Goal: Check status: Check status

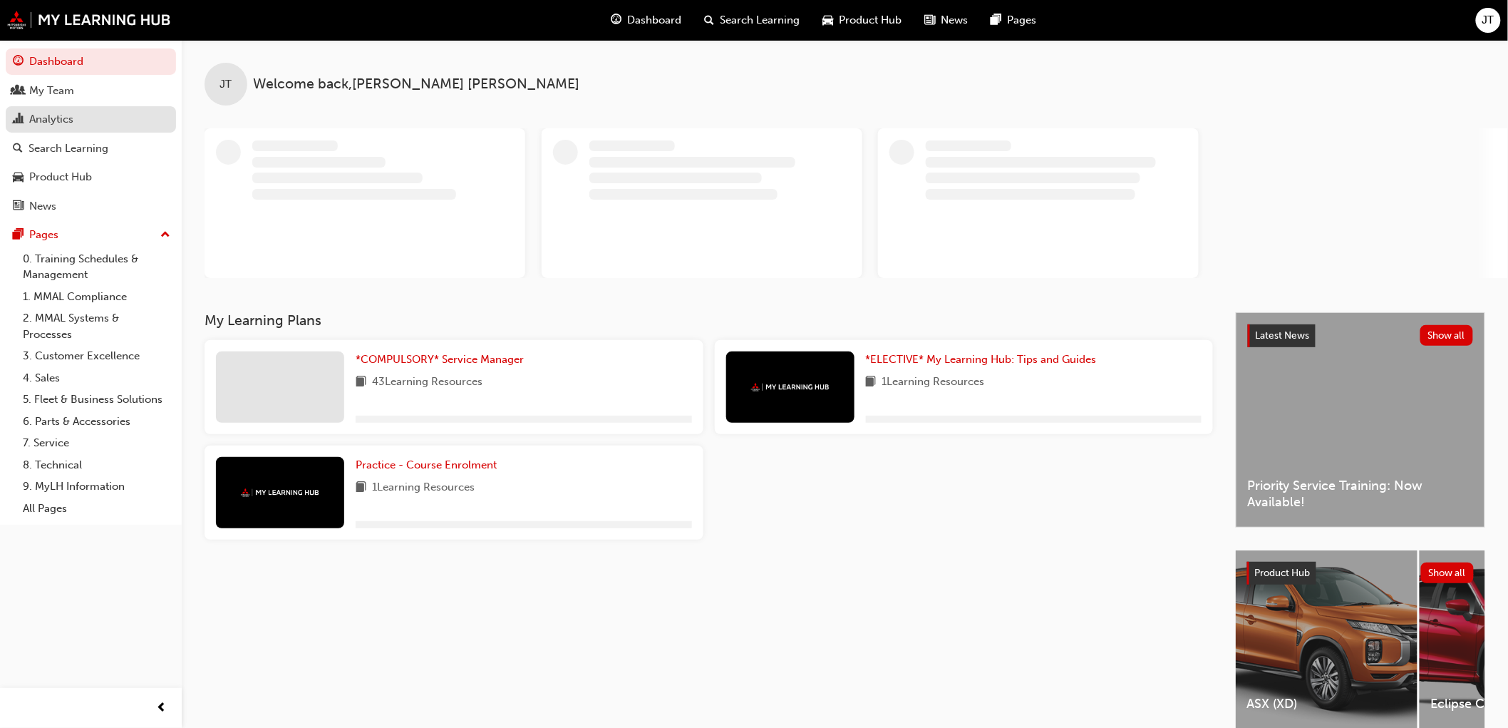
click at [83, 123] on div "Analytics" at bounding box center [91, 119] width 156 height 18
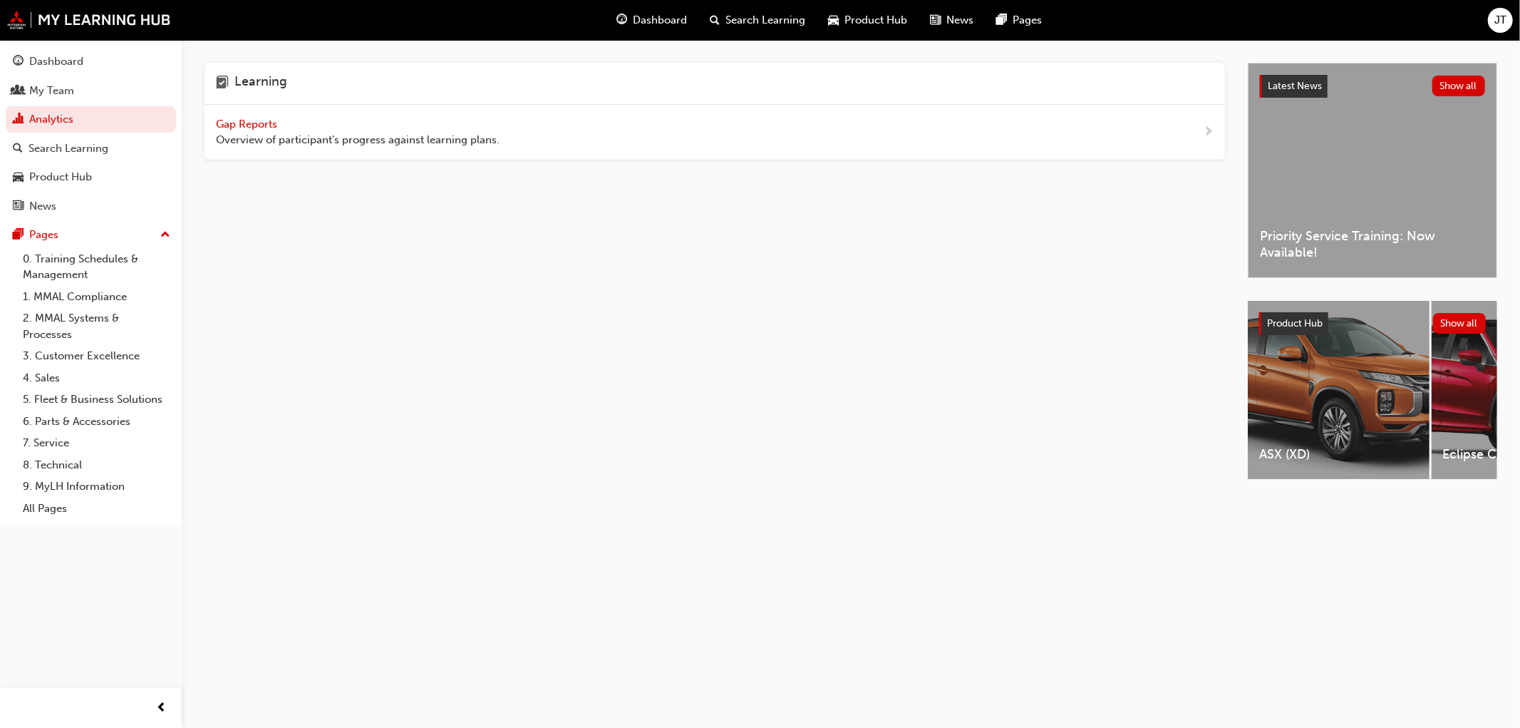
click at [265, 126] on span "Gap Reports" at bounding box center [248, 124] width 64 height 13
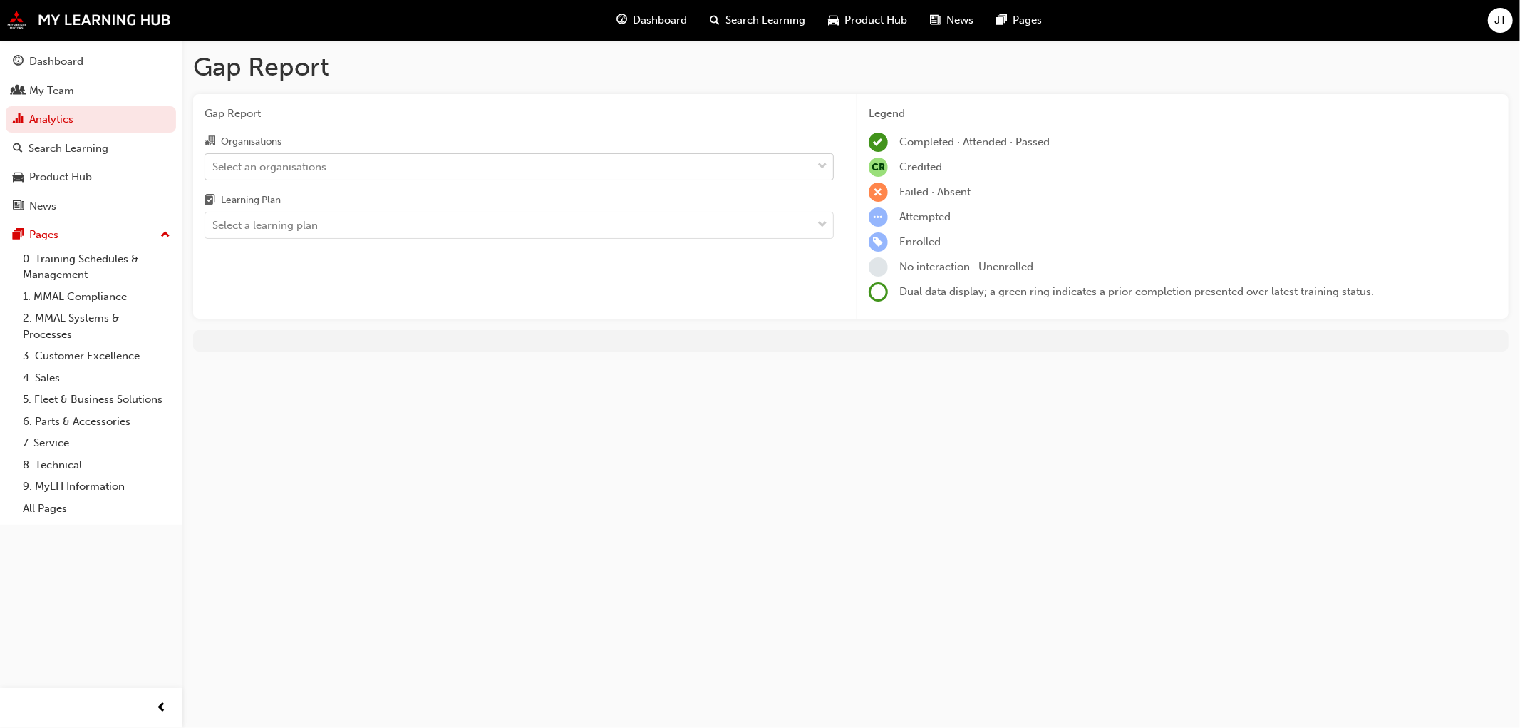
click at [408, 170] on div "Select an organisations" at bounding box center [508, 166] width 606 height 25
click at [214, 170] on input "Organisations Select an organisations" at bounding box center [212, 166] width 1 height 12
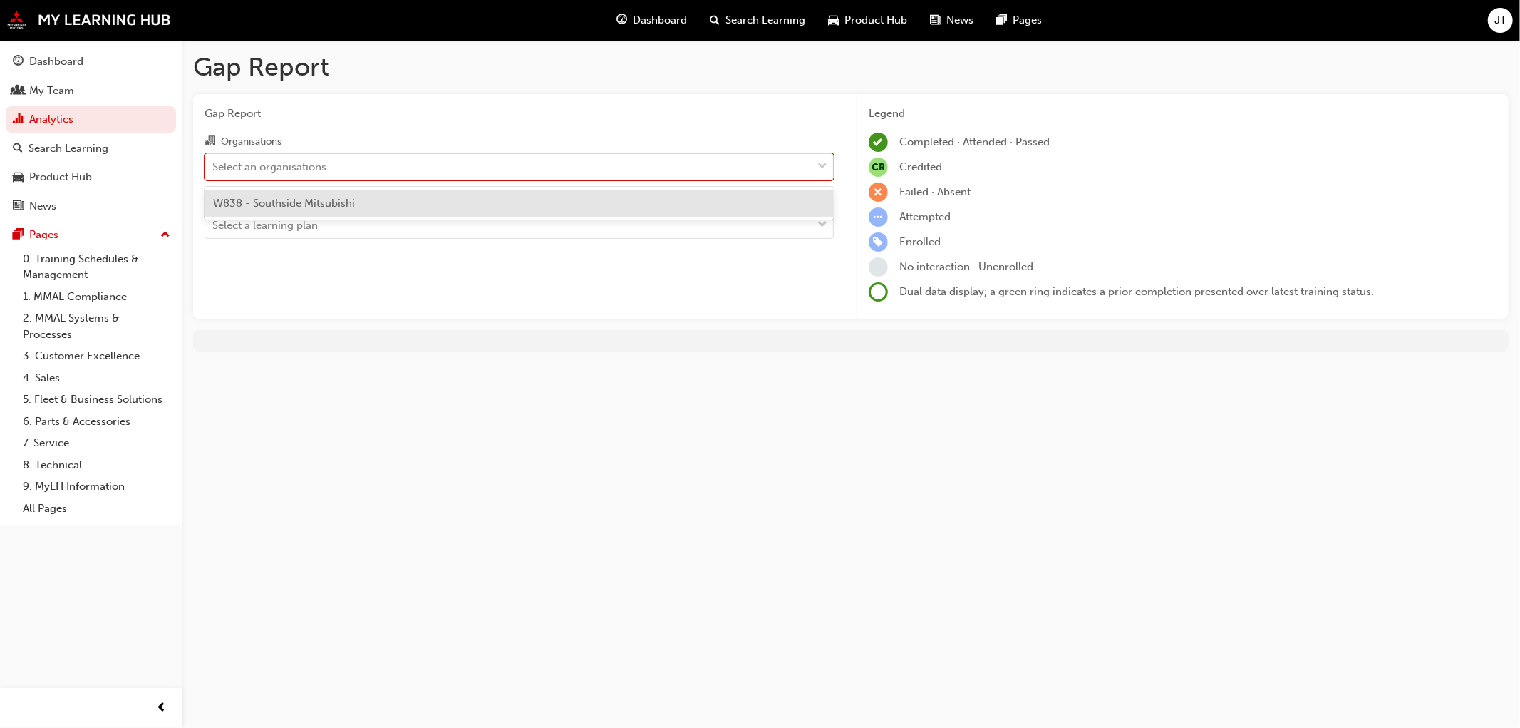
click at [408, 205] on div "W838 - Southside Mitsubishi" at bounding box center [519, 204] width 629 height 28
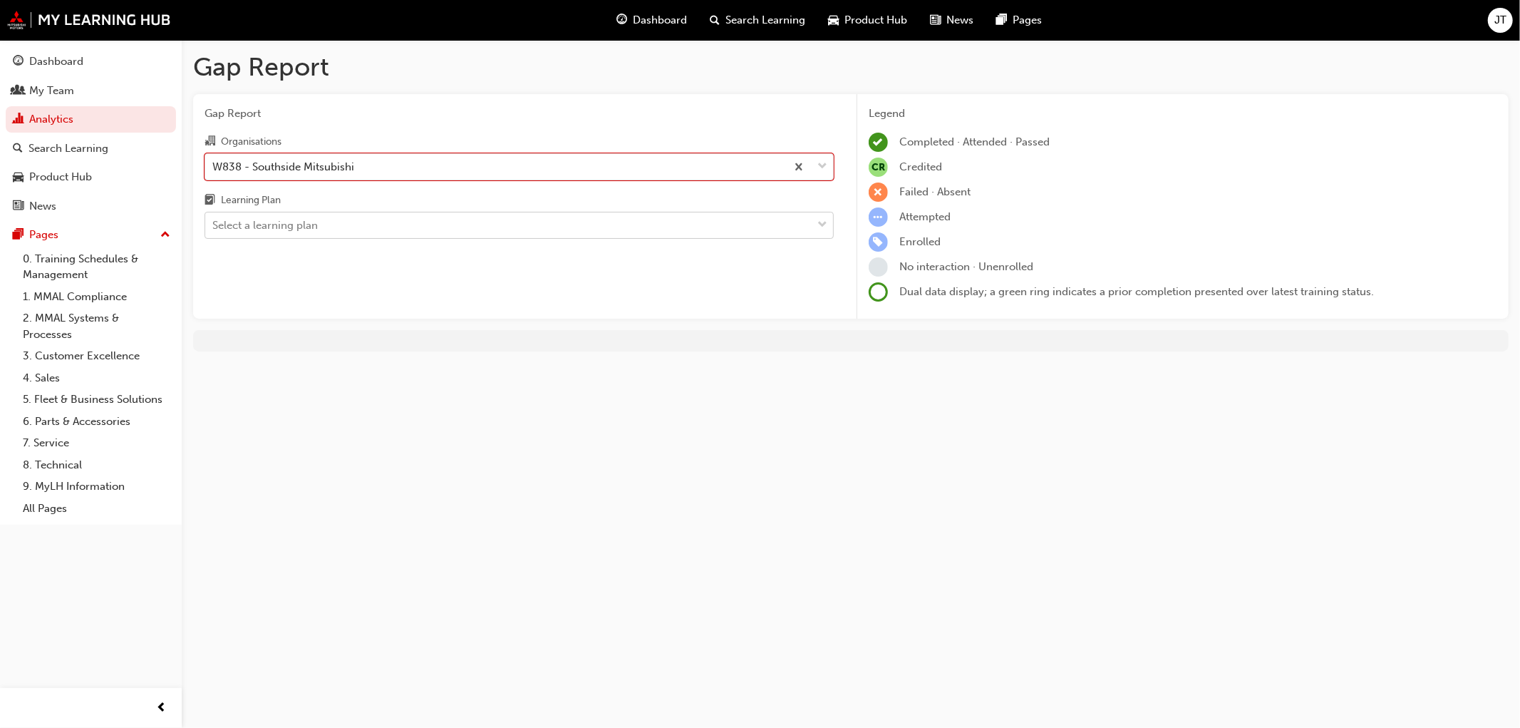
click at [372, 218] on div "Select a learning plan" at bounding box center [508, 225] width 606 height 25
click at [214, 219] on input "Learning Plan Select a learning plan" at bounding box center [212, 225] width 1 height 12
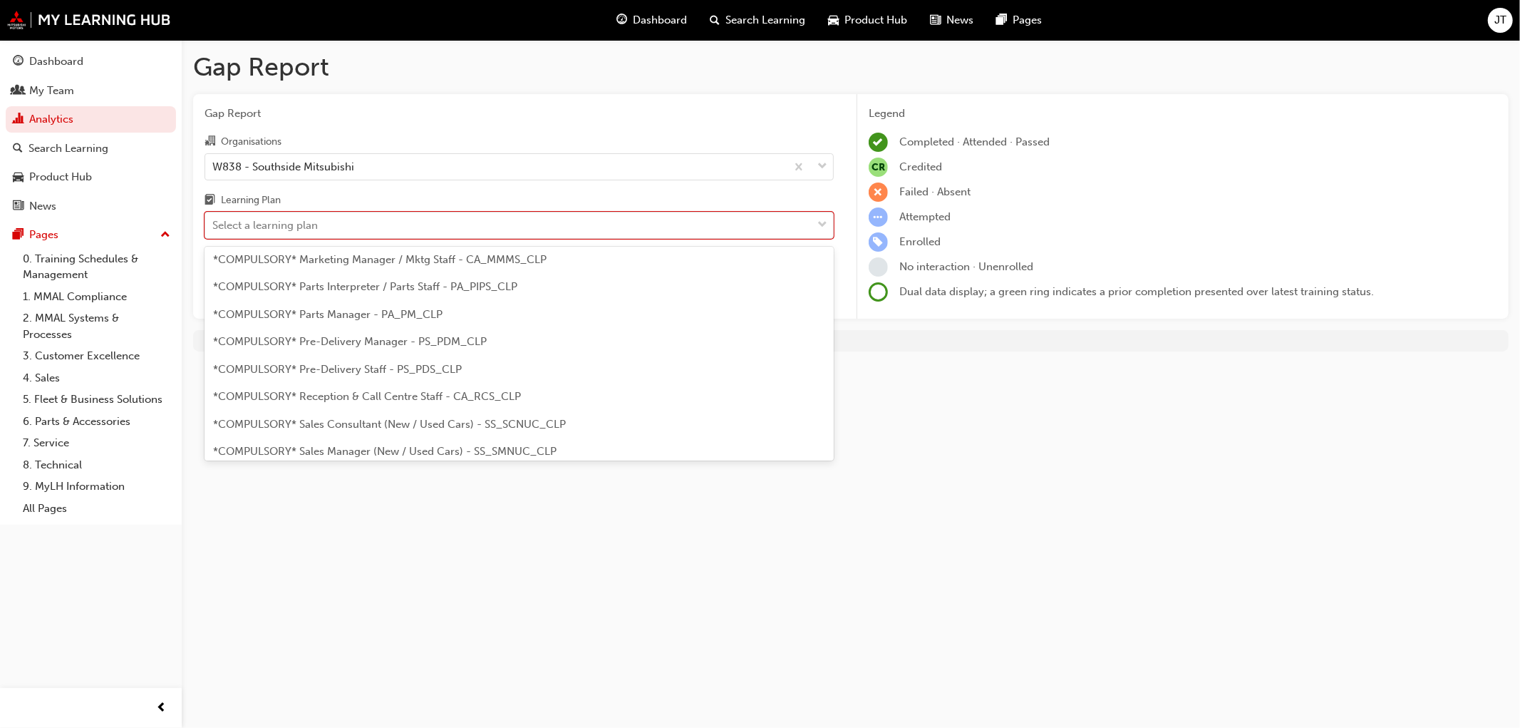
scroll to position [316, 0]
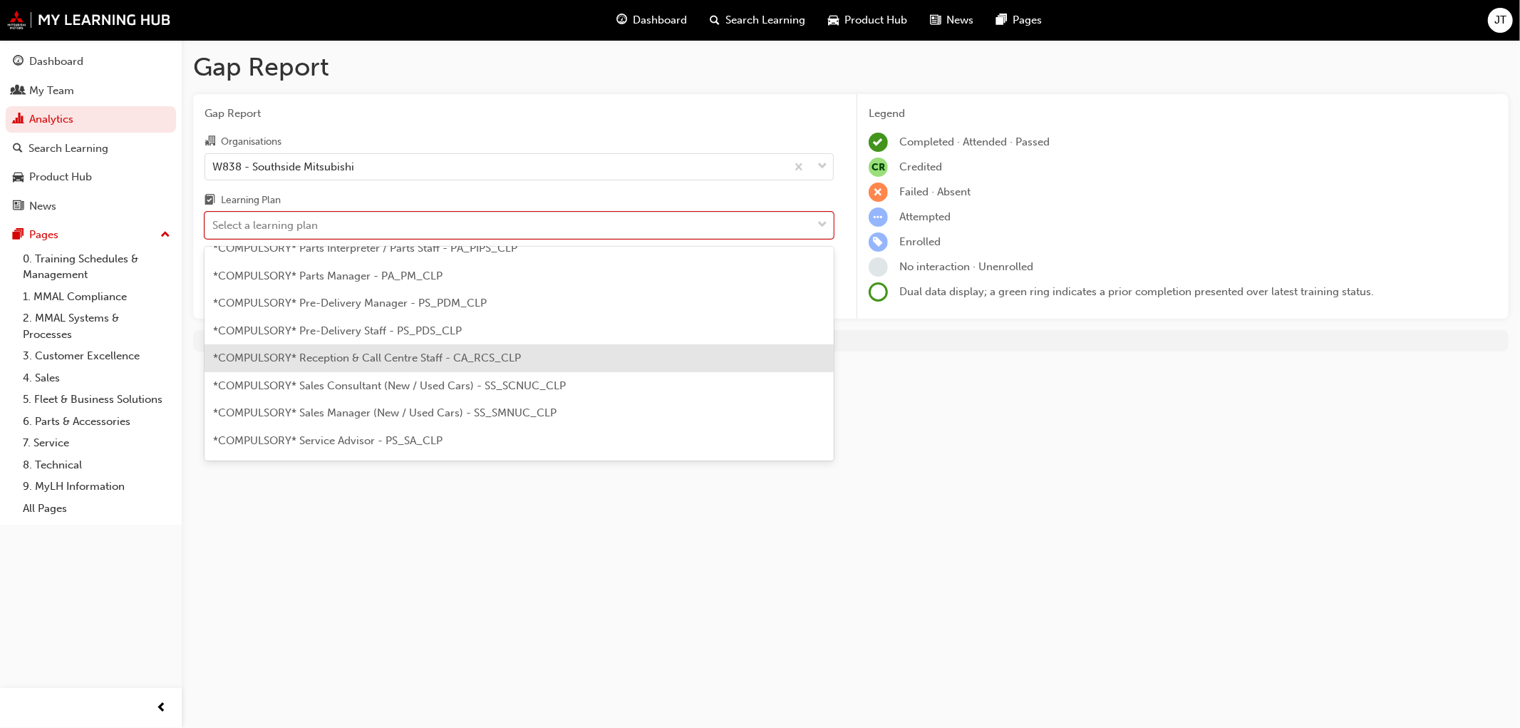
click at [367, 361] on span "*COMPULSORY* Reception & Call Centre Staff - CA_RCS_CLP" at bounding box center [367, 357] width 308 height 13
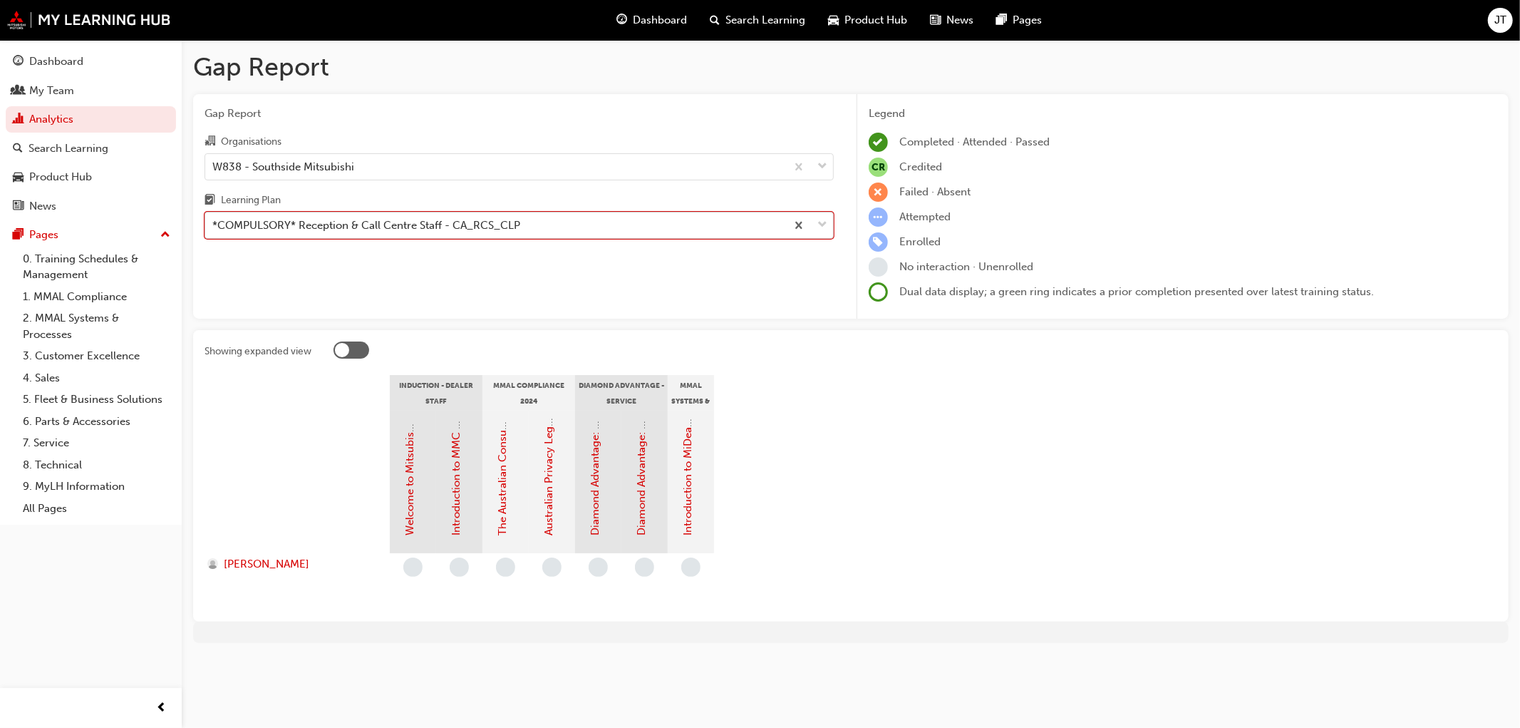
click at [475, 227] on div "*COMPULSORY* Reception & Call Centre Staff - CA_RCS_CLP" at bounding box center [366, 225] width 308 height 16
click at [214, 227] on input "Learning Plan option *COMPULSORY* Reception & Call Centre Staff - CA_RCS_CLP, s…" at bounding box center [212, 225] width 1 height 12
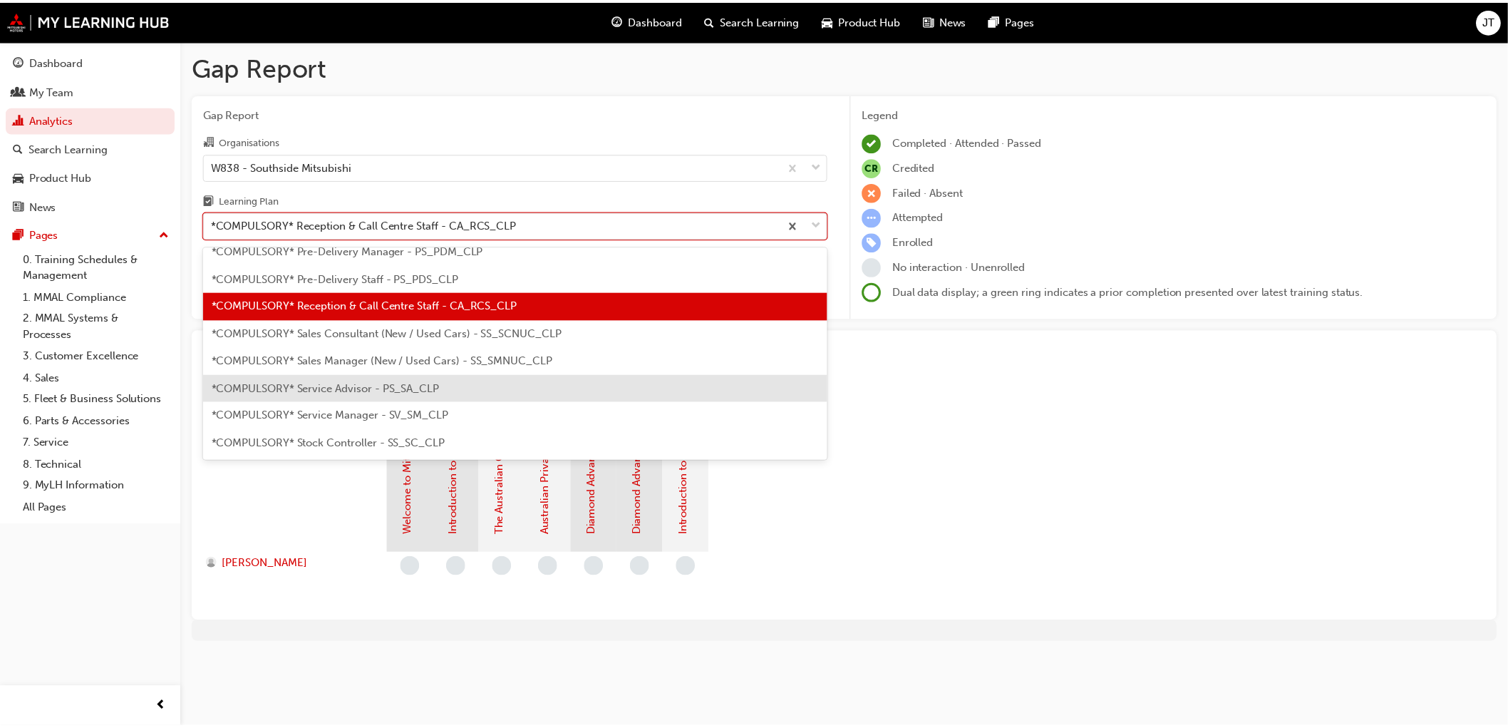
scroll to position [394, 0]
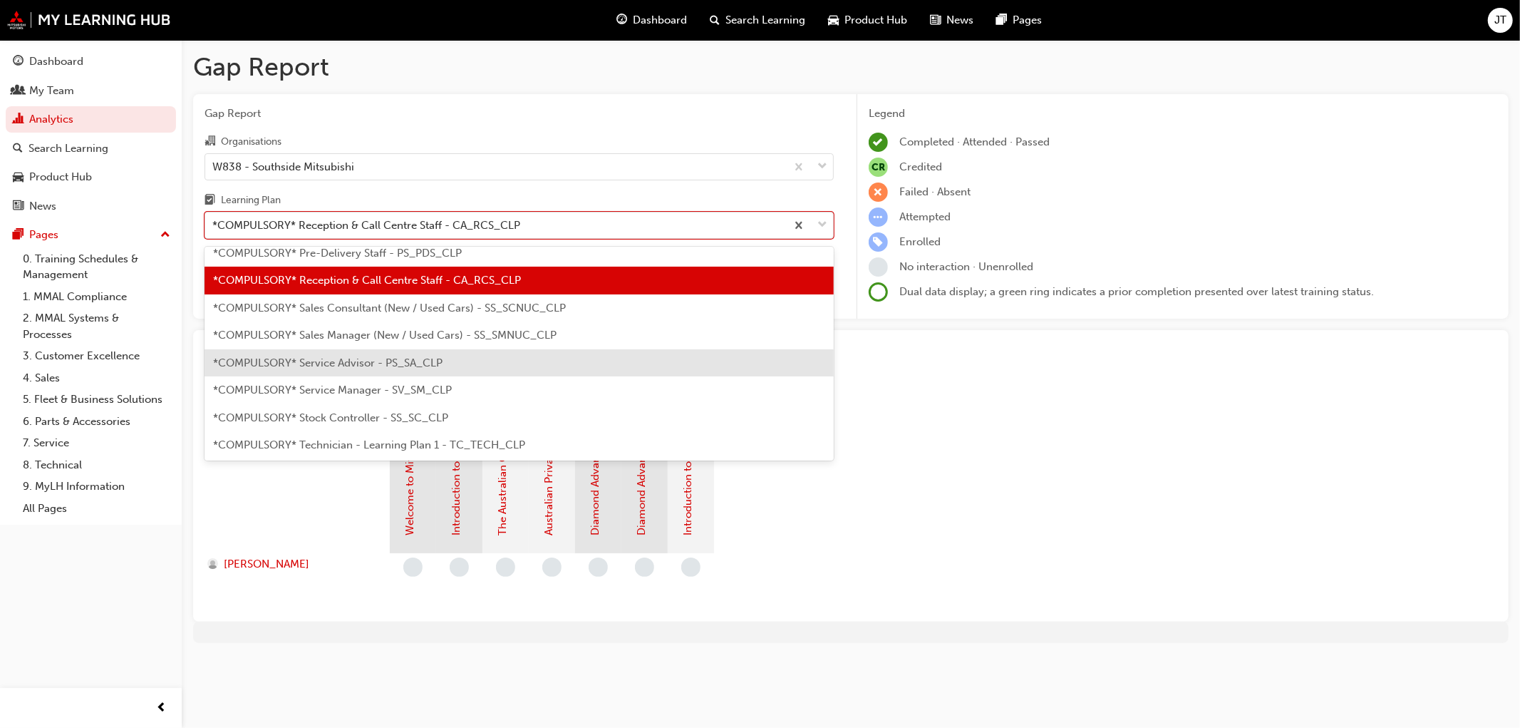
click at [437, 369] on div "*COMPULSORY* Service Advisor - PS_SA_CLP" at bounding box center [519, 363] width 629 height 28
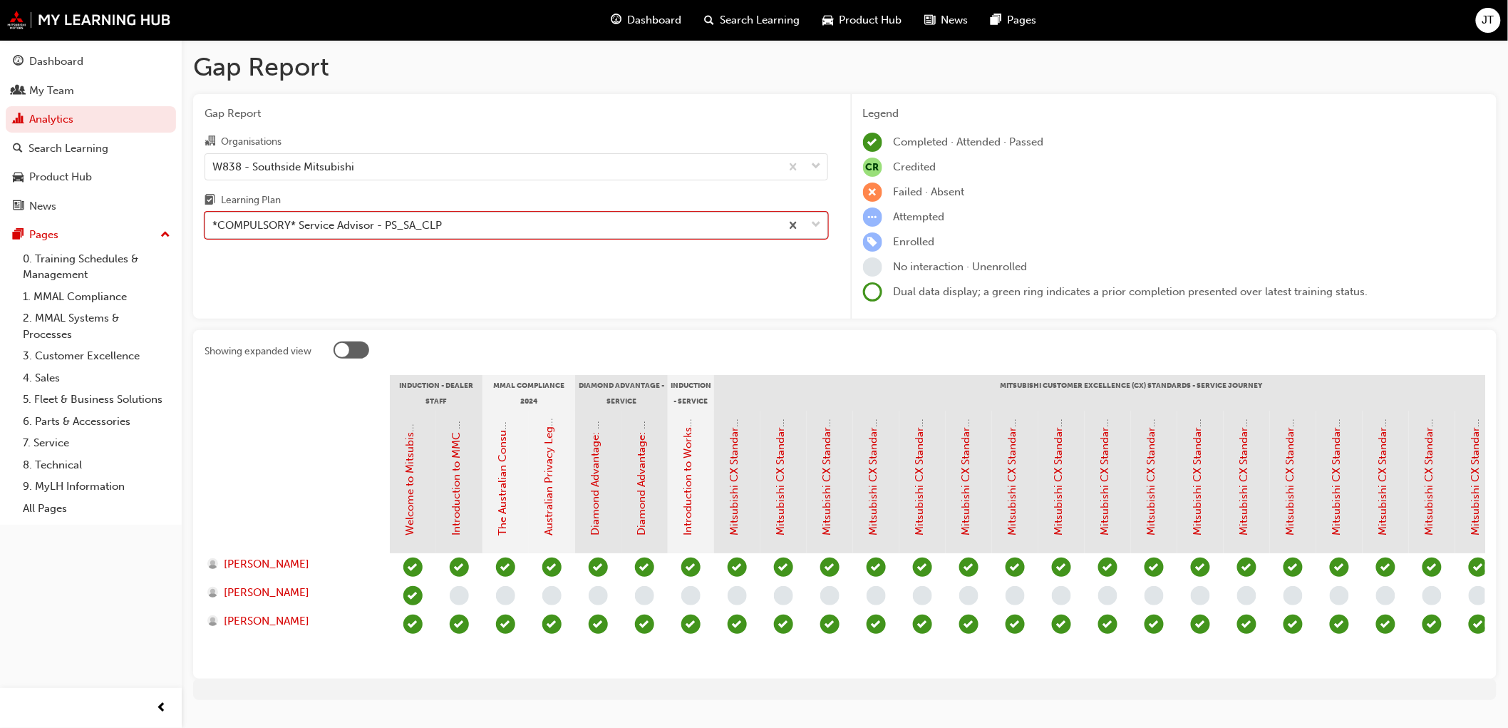
click at [388, 217] on div "*COMPULSORY* Service Advisor - PS_SA_CLP" at bounding box center [492, 225] width 575 height 25
click at [214, 219] on input "Learning Plan option *COMPULSORY* Service Advisor - PS_SA_CLP, selected. 0 resu…" at bounding box center [212, 225] width 1 height 12
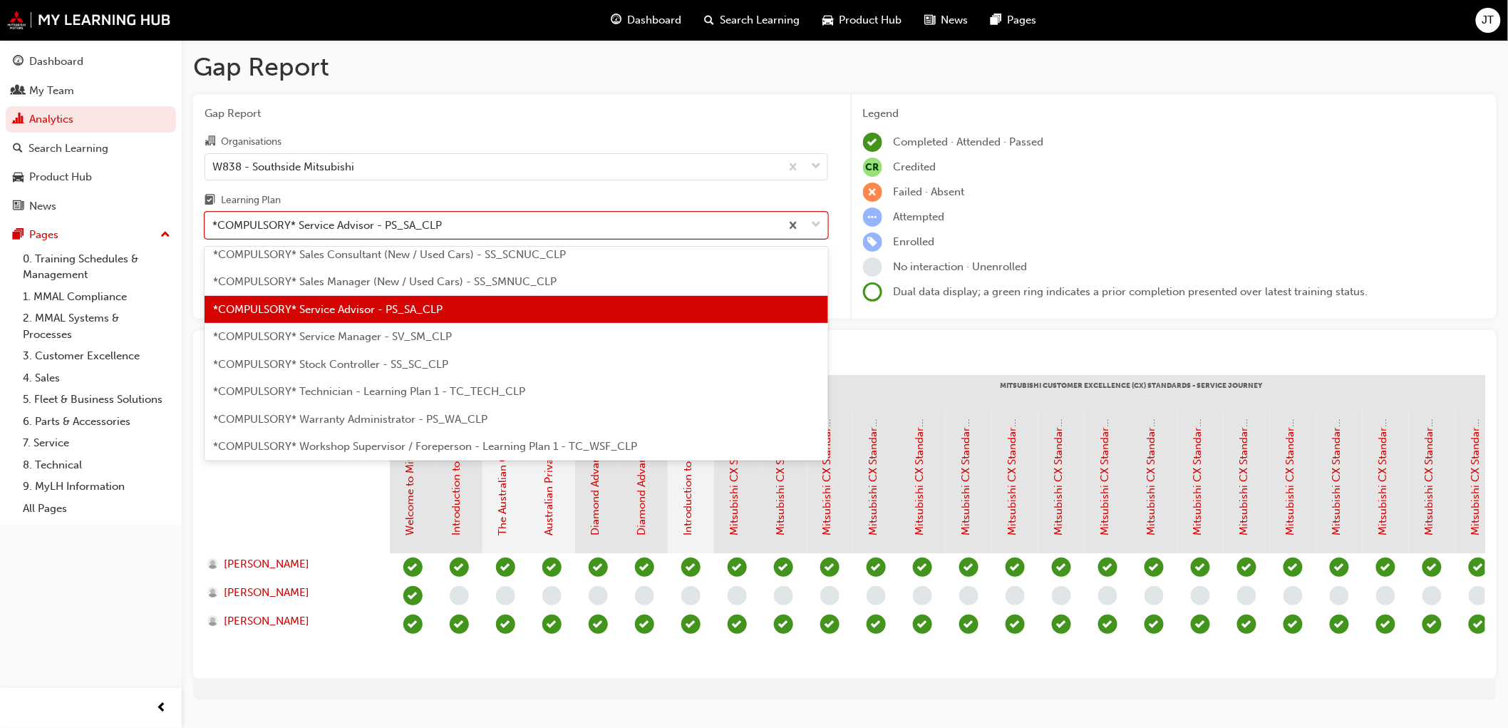
scroll to position [476, 0]
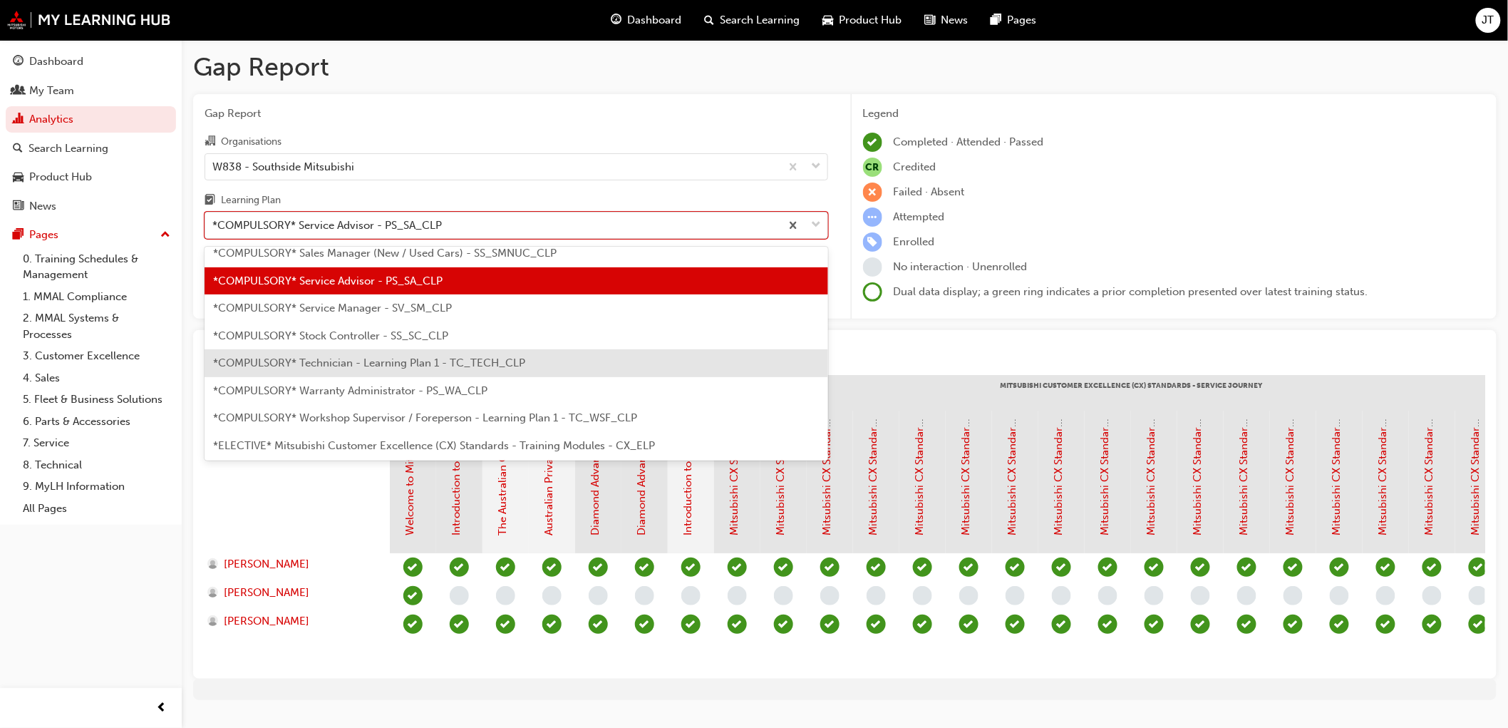
click at [388, 362] on span "*COMPULSORY* Technician - Learning Plan 1 - TC_TECH_CLP" at bounding box center [369, 362] width 312 height 13
